Goal: Information Seeking & Learning: Check status

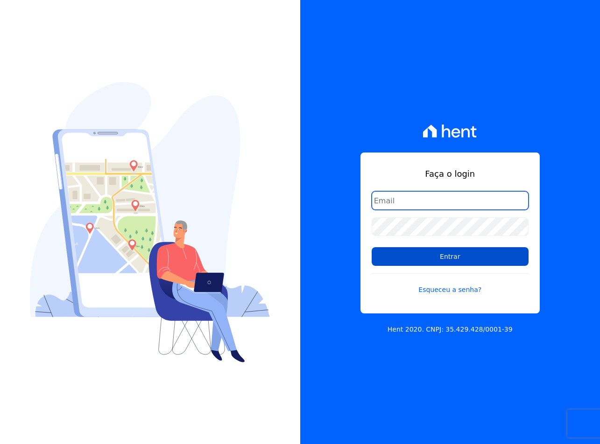
type input "[EMAIL_ADDRESS][DOMAIN_NAME]"
click at [432, 257] on input "Entrar" at bounding box center [449, 256] width 157 height 19
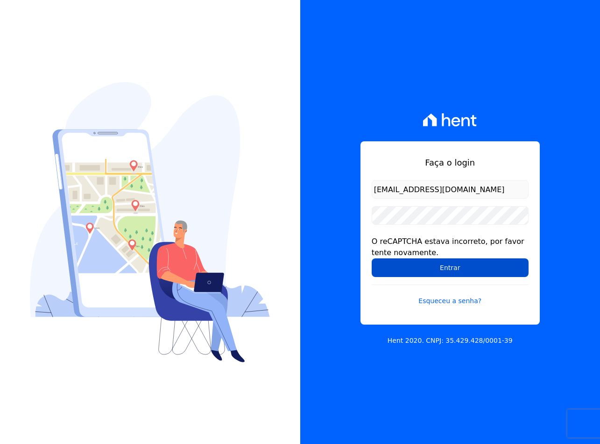
click at [391, 265] on input "Entrar" at bounding box center [449, 268] width 157 height 19
click at [389, 269] on input "Entrar" at bounding box center [449, 268] width 157 height 19
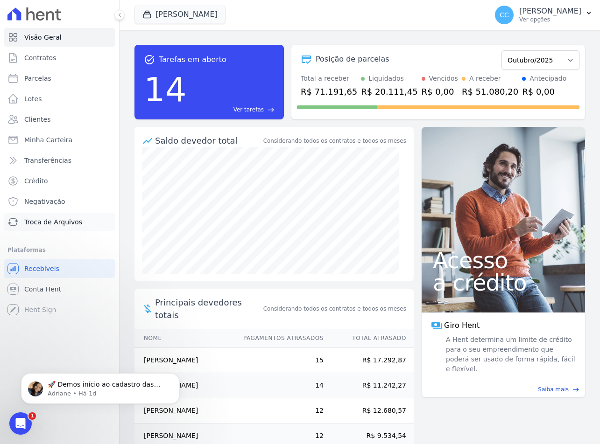
click at [49, 223] on span "Troca de Arquivos" at bounding box center [53, 221] width 58 height 9
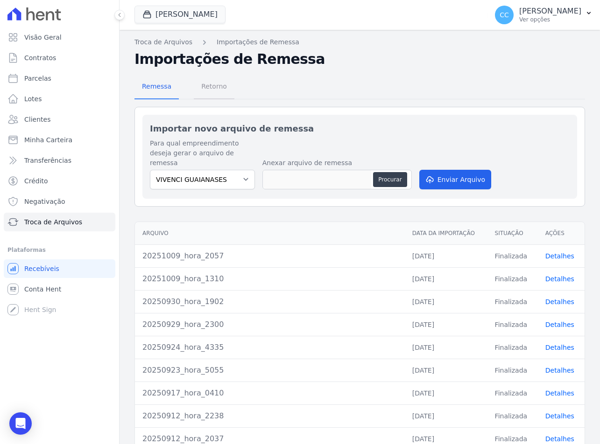
click at [210, 81] on span "Retorno" at bounding box center [214, 86] width 37 height 19
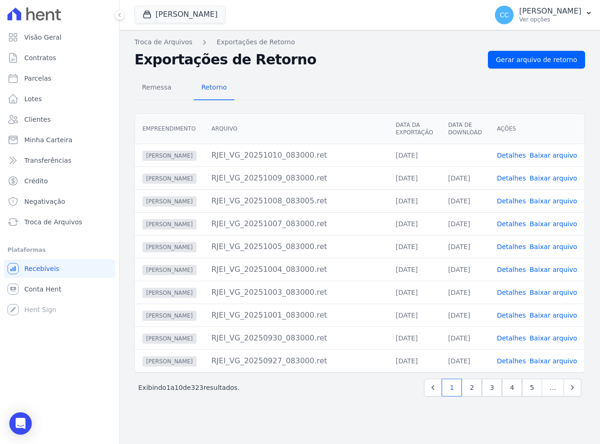
click at [552, 153] on link "Baixar arquivo" at bounding box center [553, 155] width 48 height 7
click at [342, 59] on h2 "Exportações de Retorno" at bounding box center [307, 59] width 346 height 17
click at [180, 17] on button "Vivenci Guaianases" at bounding box center [179, 15] width 91 height 18
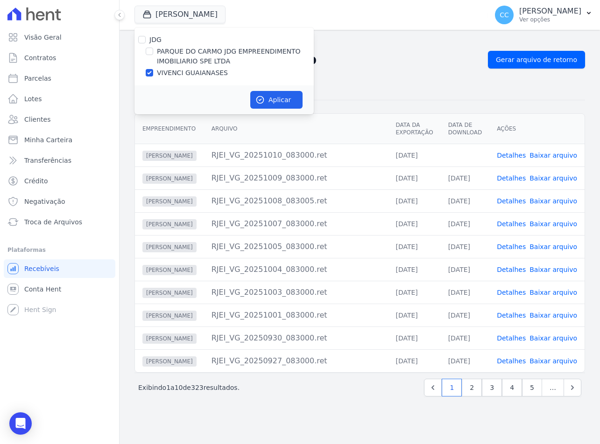
click at [170, 54] on label "PARQUE DO CARMO JDG EMPREENDIMENTO IMOBILIARIO SPE LTDA" at bounding box center [235, 57] width 157 height 20
click at [153, 54] on input "PARQUE DO CARMO JDG EMPREENDIMENTO IMOBILIARIO SPE LTDA" at bounding box center [149, 51] width 7 height 7
checkbox input "true"
drag, startPoint x: 171, startPoint y: 77, endPoint x: 243, endPoint y: 93, distance: 73.8
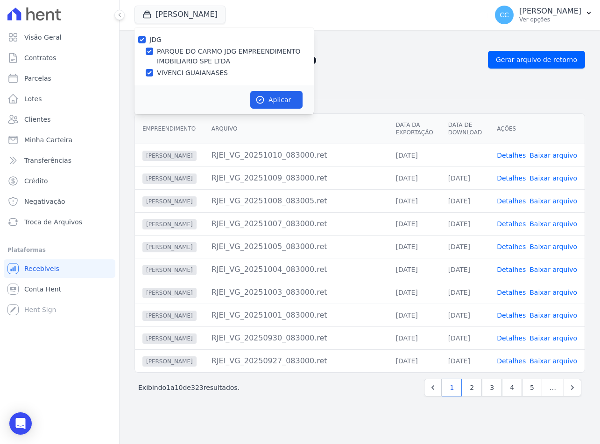
click at [172, 77] on label "VIVENCI GUAIANASES" at bounding box center [192, 73] width 71 height 10
click at [153, 77] on input "VIVENCI GUAIANASES" at bounding box center [149, 72] width 7 height 7
checkbox input "false"
click at [282, 103] on button "Aplicar" at bounding box center [276, 100] width 52 height 18
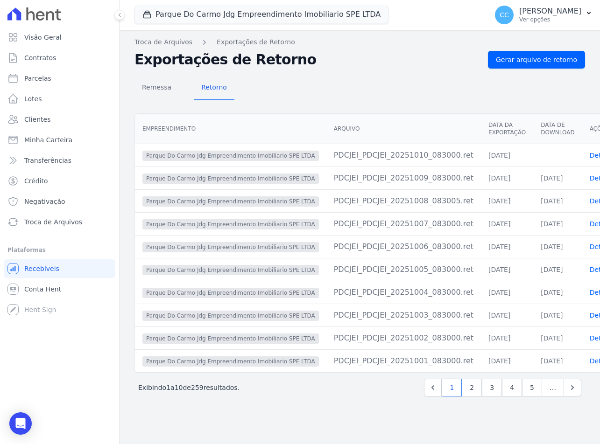
click at [359, 91] on div "Remessa Retorno" at bounding box center [359, 88] width 450 height 24
click at [36, 78] on span "Parcelas" at bounding box center [37, 78] width 27 height 9
select select
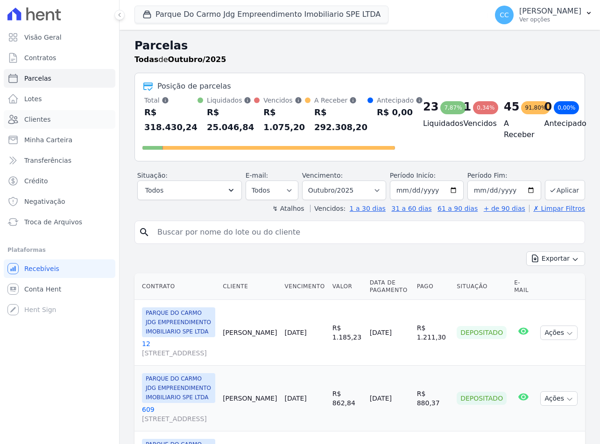
click at [32, 119] on span "Clientes" at bounding box center [37, 119] width 26 height 9
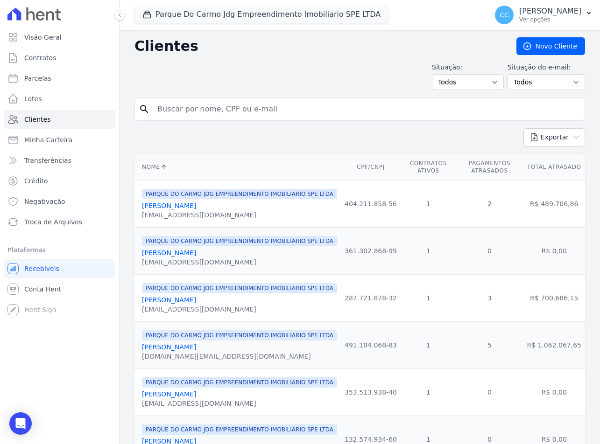
click at [199, 107] on input "search" at bounding box center [366, 109] width 429 height 19
type input "natalia"
click at [143, 104] on icon "search" at bounding box center [144, 109] width 11 height 11
click at [184, 110] on input "natalia" at bounding box center [366, 109] width 429 height 19
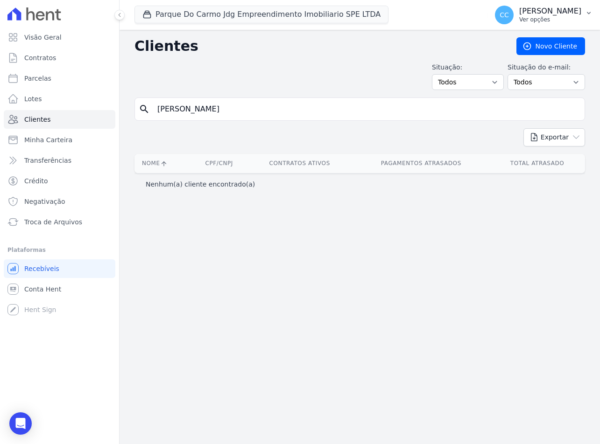
click at [548, 17] on p "Ver opções" at bounding box center [550, 19] width 62 height 7
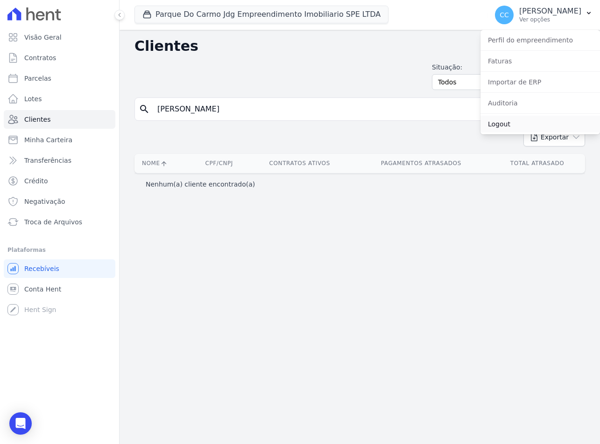
click at [515, 119] on link "Logout" at bounding box center [539, 124] width 119 height 17
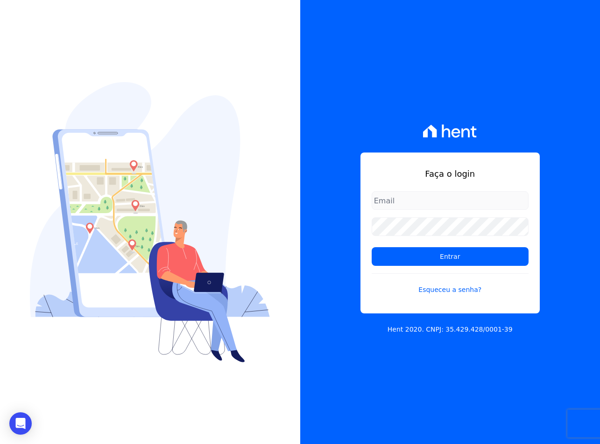
type input "[EMAIL_ADDRESS][DOMAIN_NAME]"
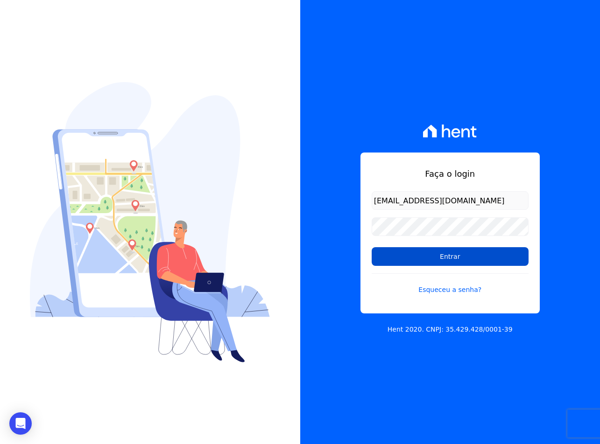
click at [400, 254] on input "Entrar" at bounding box center [449, 256] width 157 height 19
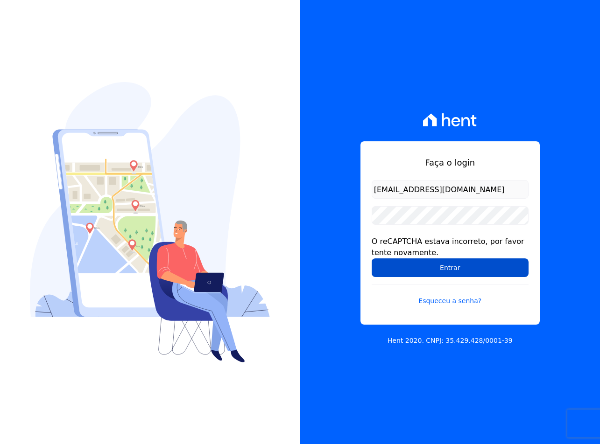
click at [390, 262] on input "Entrar" at bounding box center [449, 268] width 157 height 19
click at [392, 264] on input "Entrar" at bounding box center [449, 268] width 157 height 19
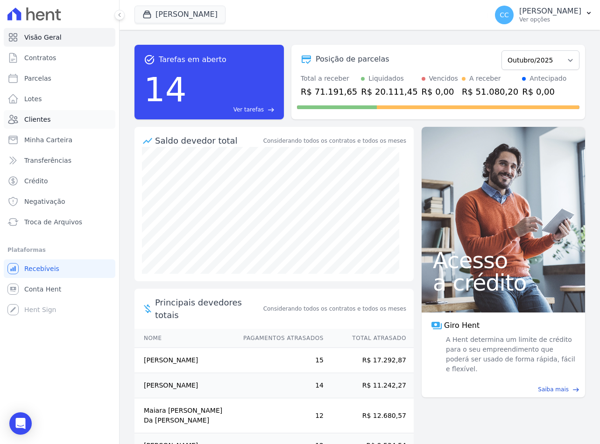
click at [29, 114] on link "Clientes" at bounding box center [60, 119] width 112 height 19
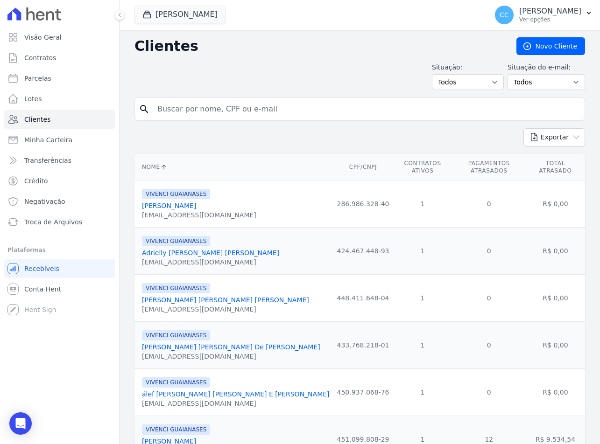
click at [185, 113] on input "search" at bounding box center [366, 109] width 429 height 19
type input "natalia"
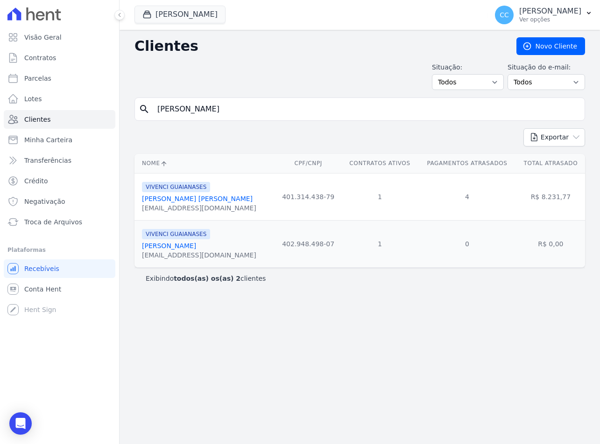
click at [169, 203] on link "Natalia Da Silva Souza" at bounding box center [197, 198] width 111 height 7
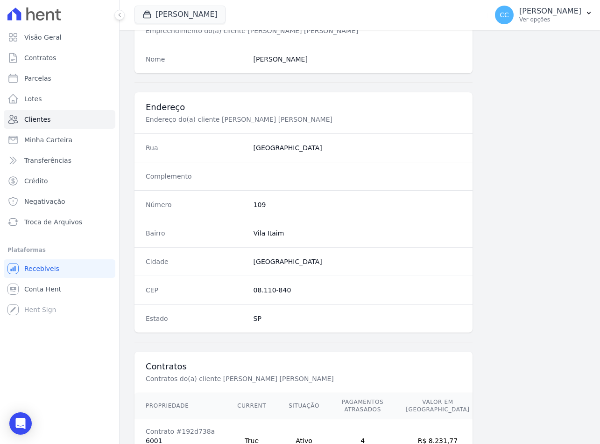
scroll to position [436, 0]
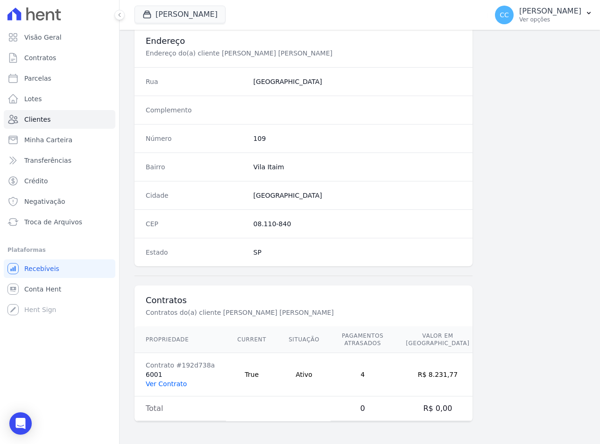
click at [165, 387] on link "Ver Contrato" at bounding box center [166, 383] width 41 height 7
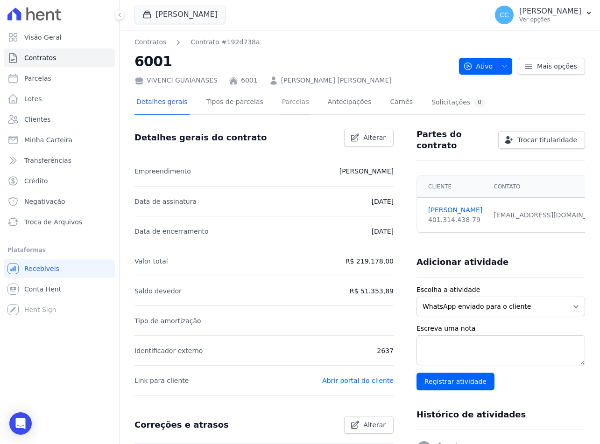
click at [280, 99] on link "Parcelas" at bounding box center [295, 103] width 31 height 25
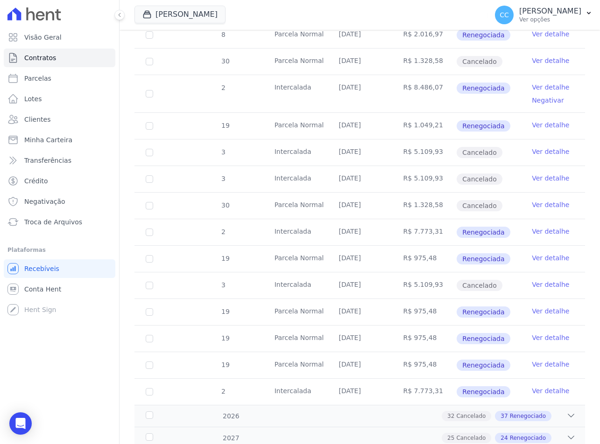
scroll to position [3369, 0]
